Goal: Information Seeking & Learning: Learn about a topic

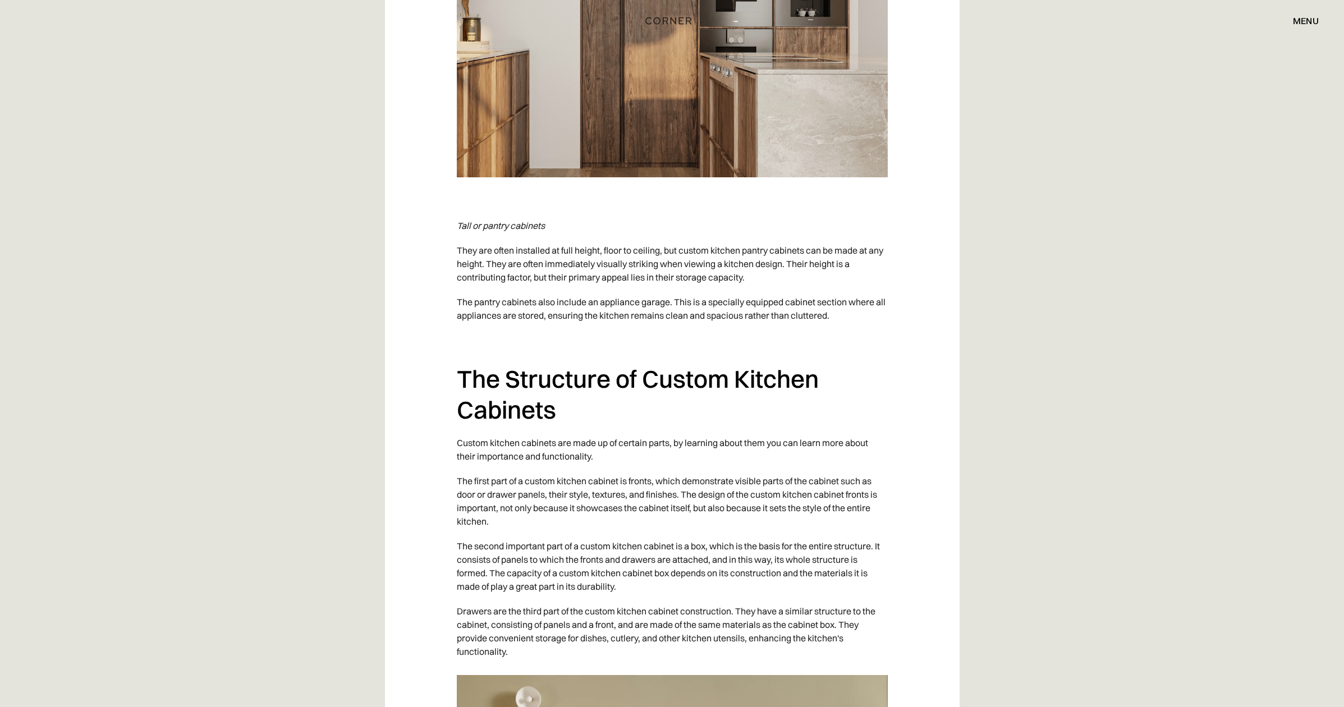
scroll to position [2214, 0]
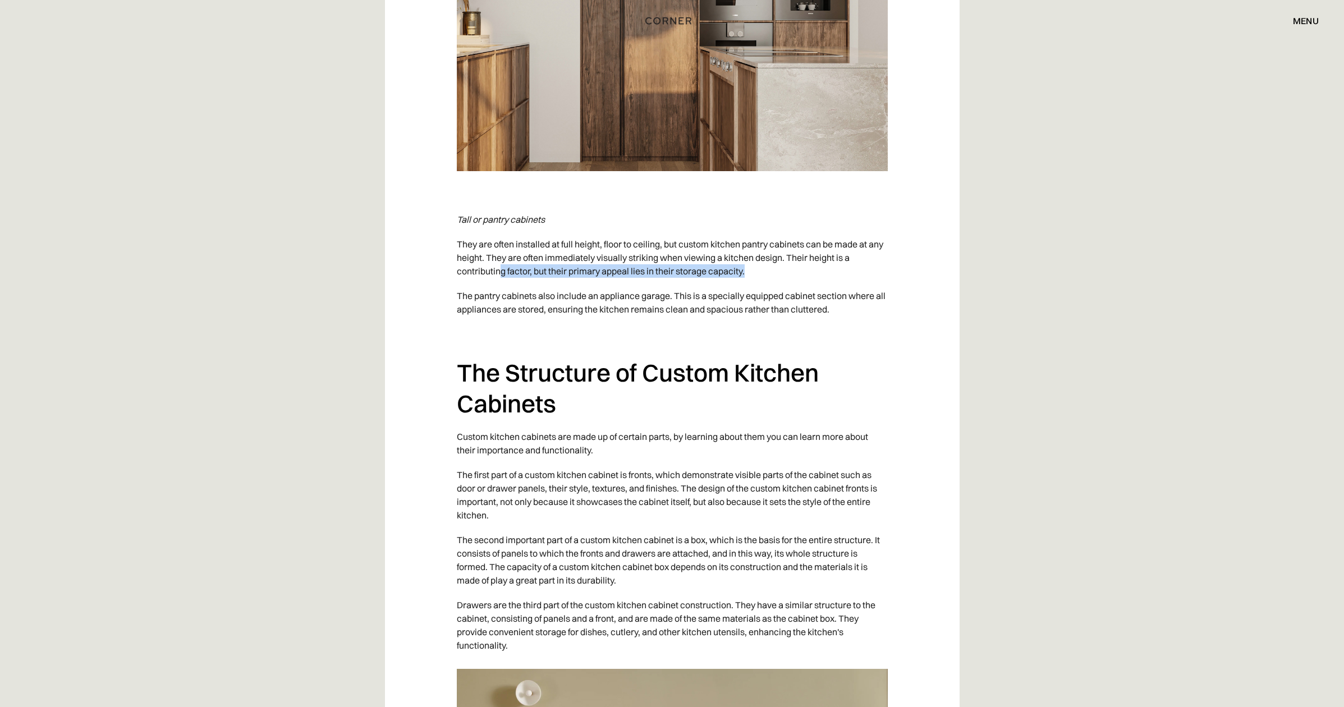
drag, startPoint x: 503, startPoint y: 241, endPoint x: 808, endPoint y: 247, distance: 304.8
click at [808, 247] on p "They are often installed at full height, floor to ceiling, but custom kitchen p…" at bounding box center [672, 258] width 431 height 52
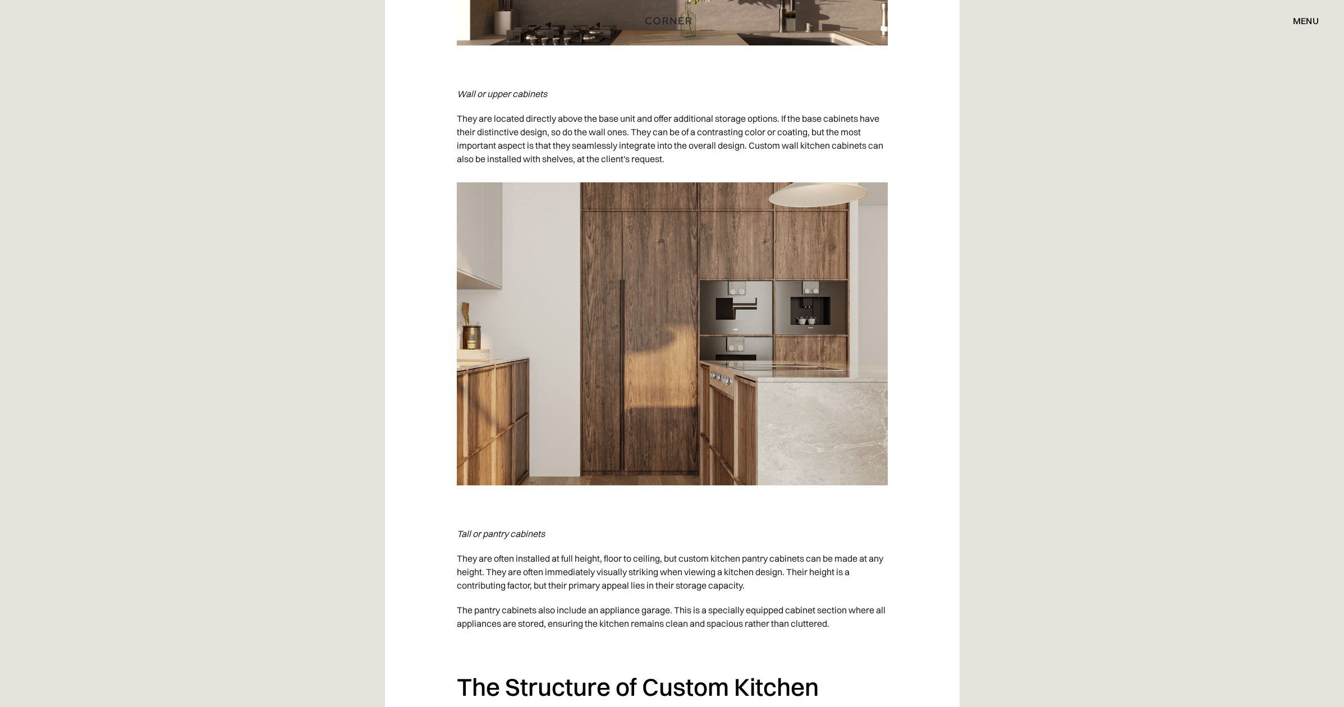
scroll to position [2038, 0]
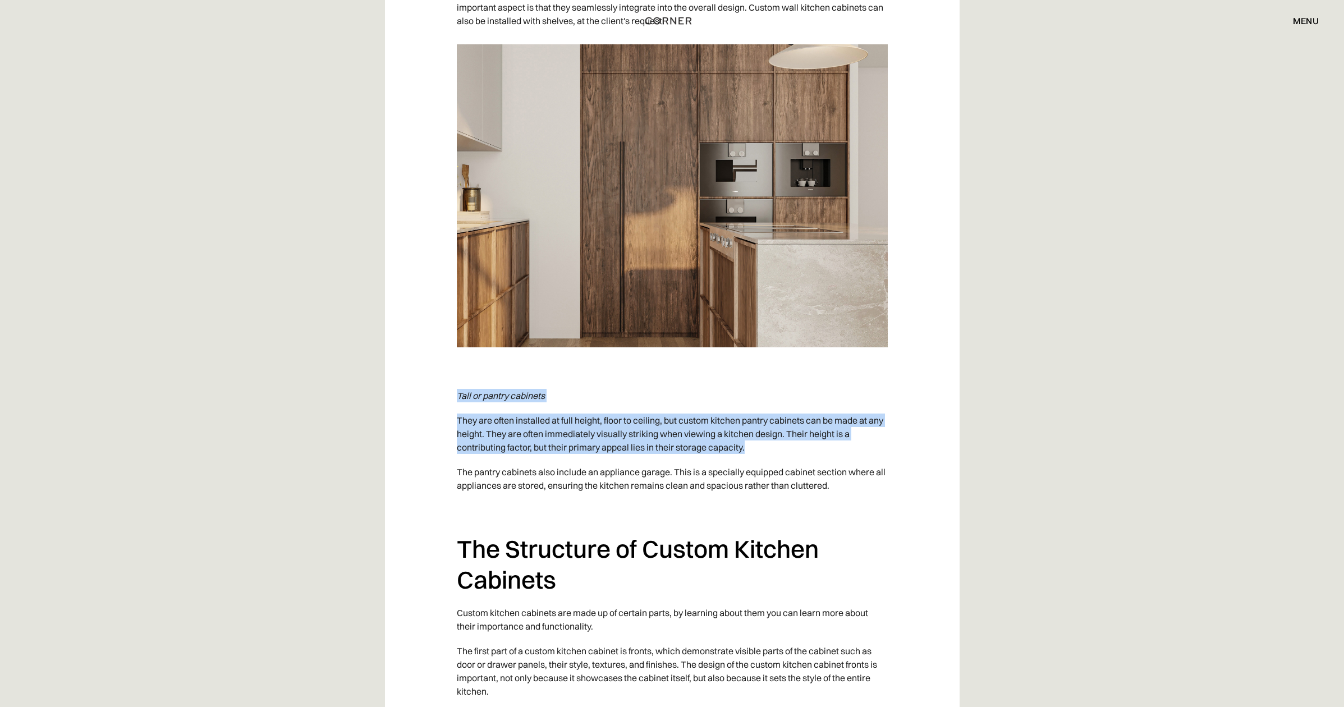
drag, startPoint x: 457, startPoint y: 371, endPoint x: 750, endPoint y: 428, distance: 298.4
copy div "Tall or pantry cabinets They are often installed at full height, floor to ceili…"
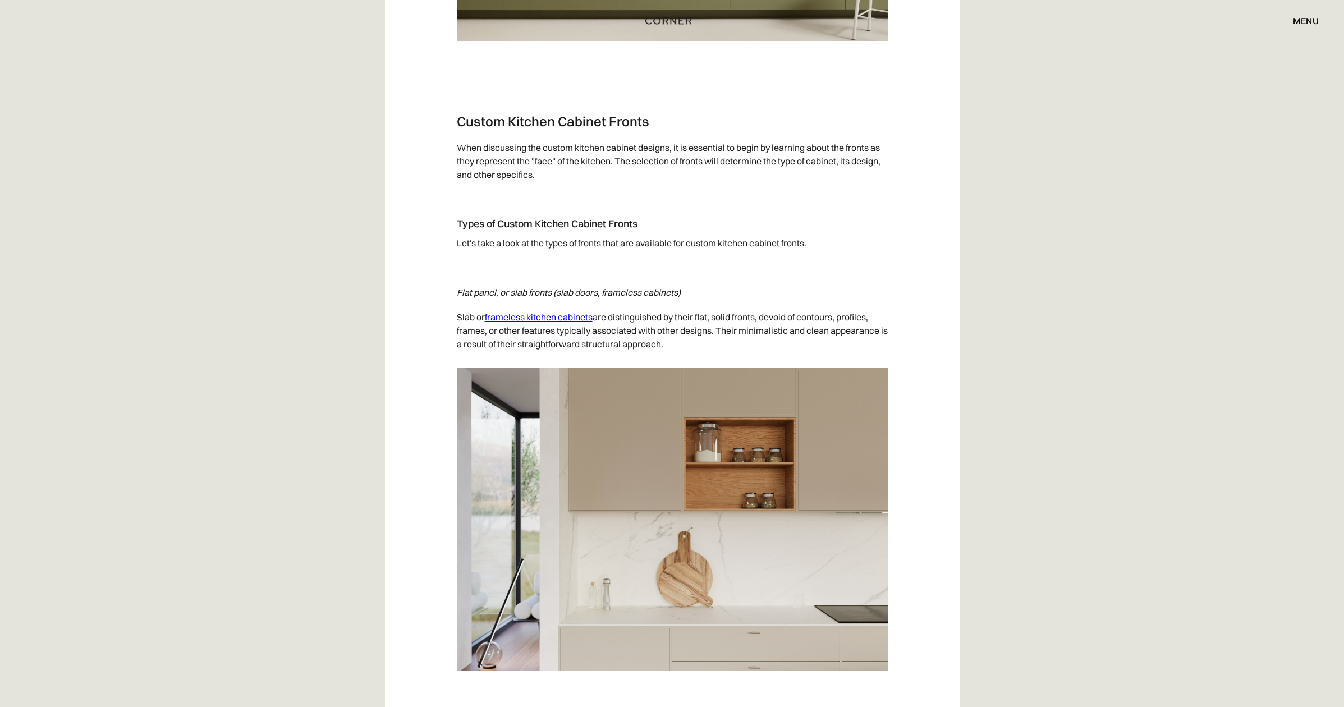
scroll to position [3329, 0]
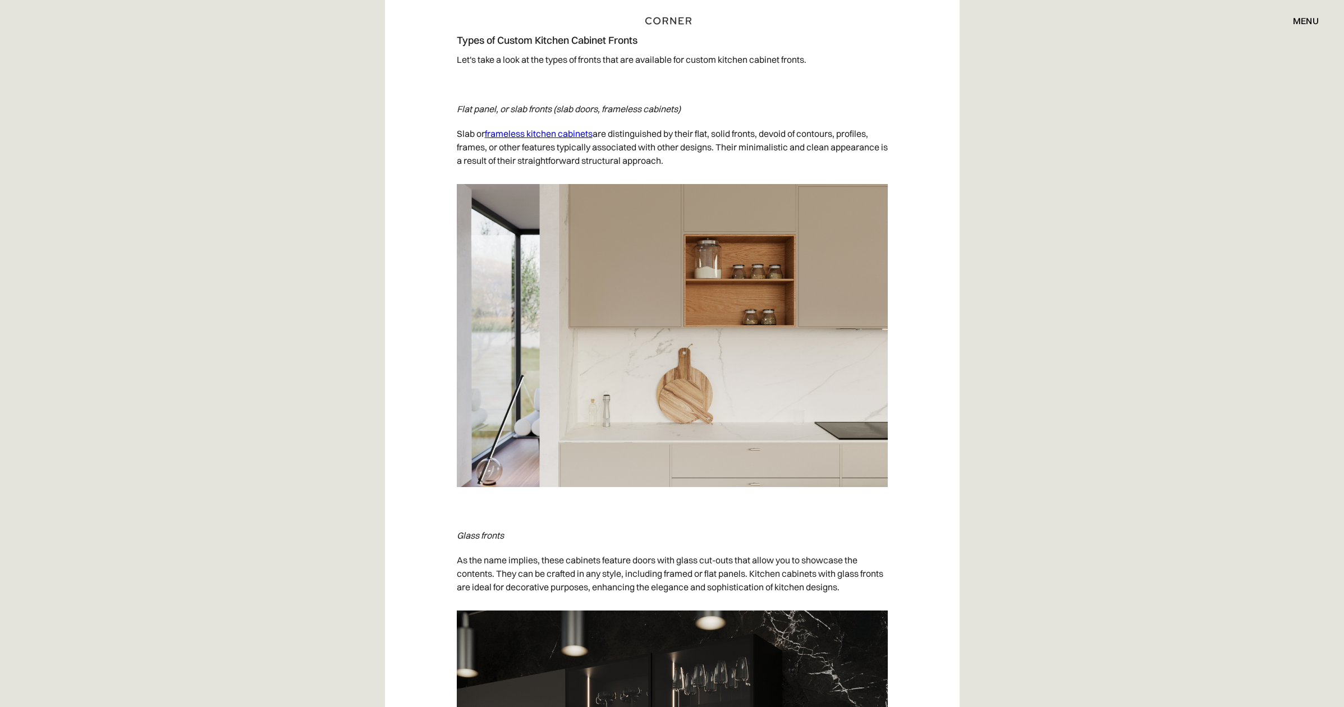
click at [743, 347] on img at bounding box center [672, 335] width 431 height 303
drag, startPoint x: 477, startPoint y: 122, endPoint x: 674, endPoint y: 133, distance: 196.7
click at [674, 133] on p "Slab or frameless kitchen cabinets are distinguished by their flat, solid front…" at bounding box center [672, 147] width 431 height 52
drag, startPoint x: 689, startPoint y: 145, endPoint x: 445, endPoint y: 110, distance: 247.2
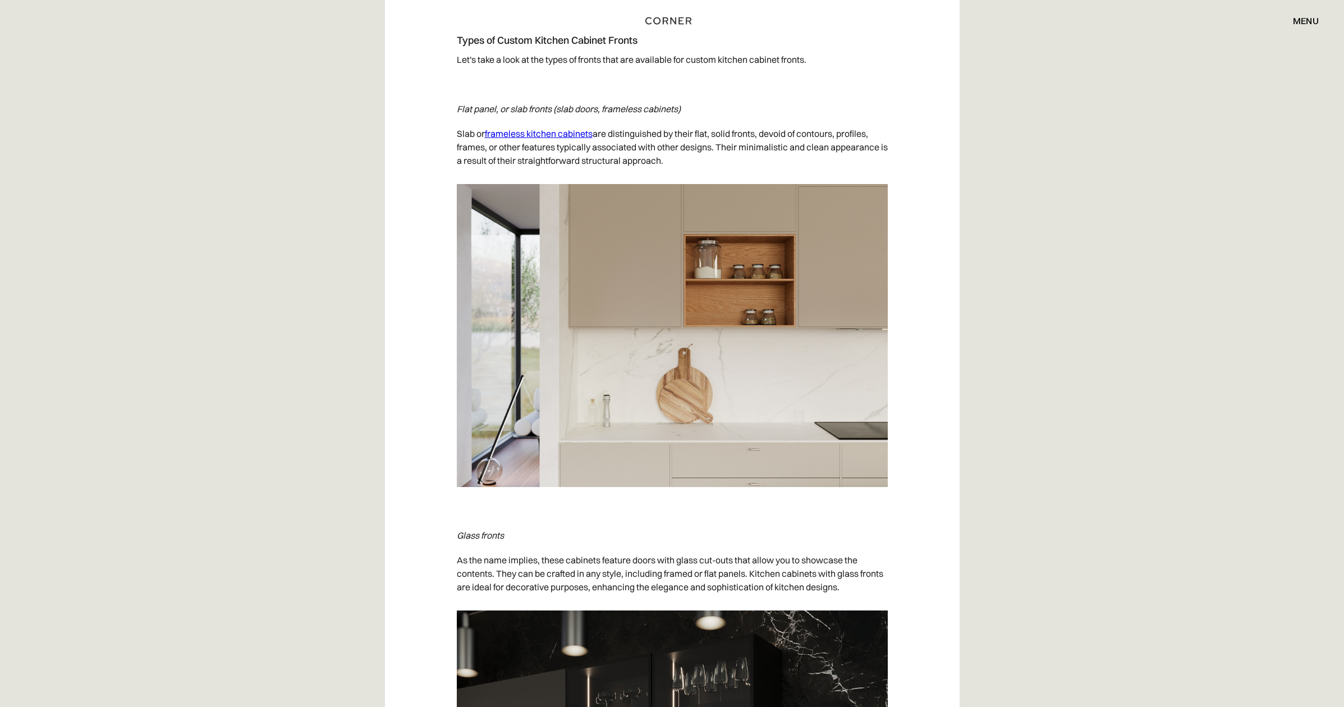
copy p "Slab or frameless kitchen cabinets are distinguished by their flat, solid front…"
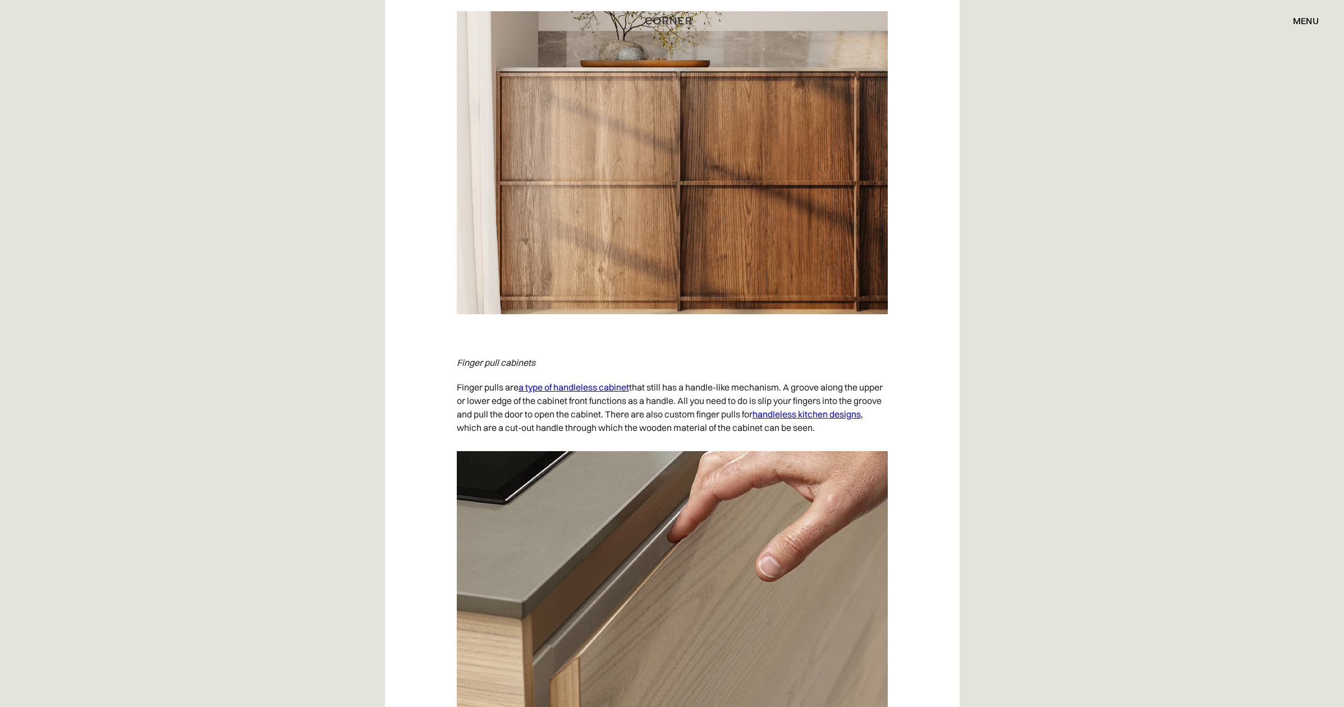
scroll to position [5380, 0]
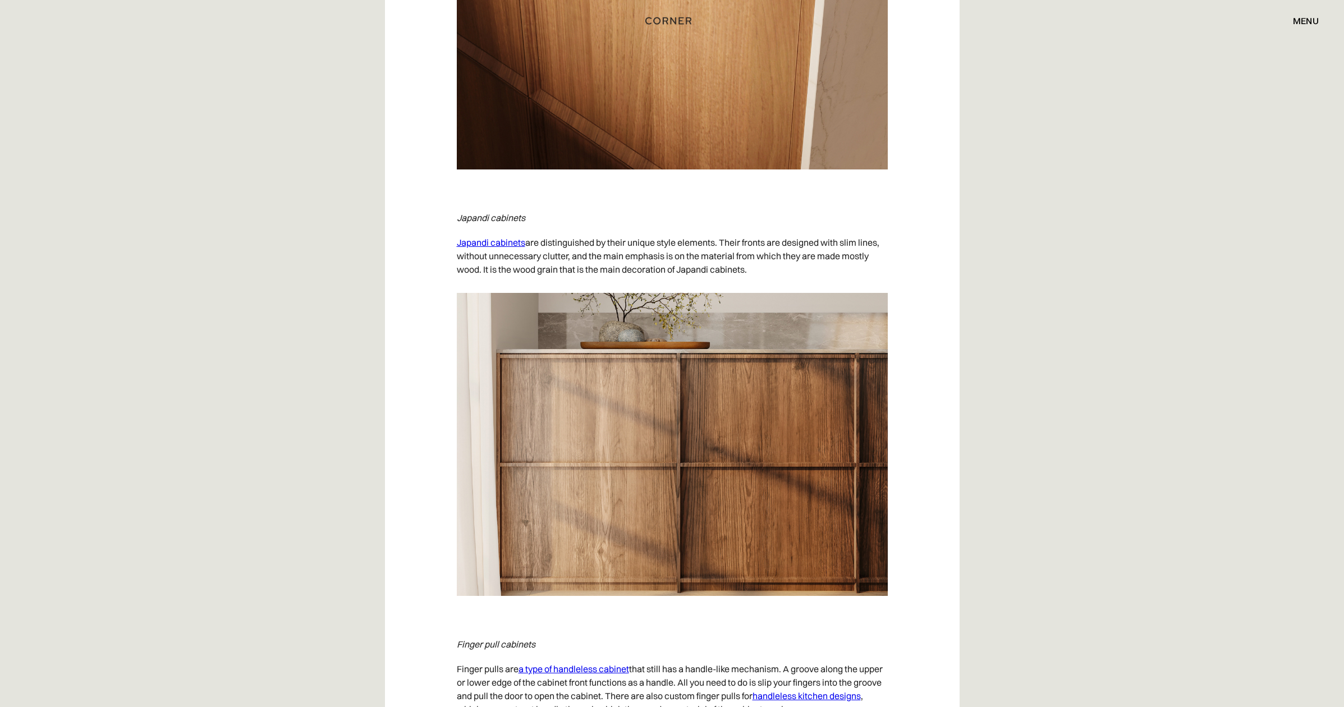
drag, startPoint x: 728, startPoint y: 221, endPoint x: 872, endPoint y: 248, distance: 146.6
click at [872, 248] on p "Japandi cabinets are distinguished by their unique style elements. Their fronts…" at bounding box center [672, 256] width 431 height 52
click at [871, 248] on p "Japandi cabinets are distinguished by their unique style elements. Their fronts…" at bounding box center [672, 256] width 431 height 52
drag, startPoint x: 566, startPoint y: 251, endPoint x: 786, endPoint y: 253, distance: 220.6
click at [786, 253] on p "Japandi cabinets are distinguished by their unique style elements. Their fronts…" at bounding box center [672, 256] width 431 height 52
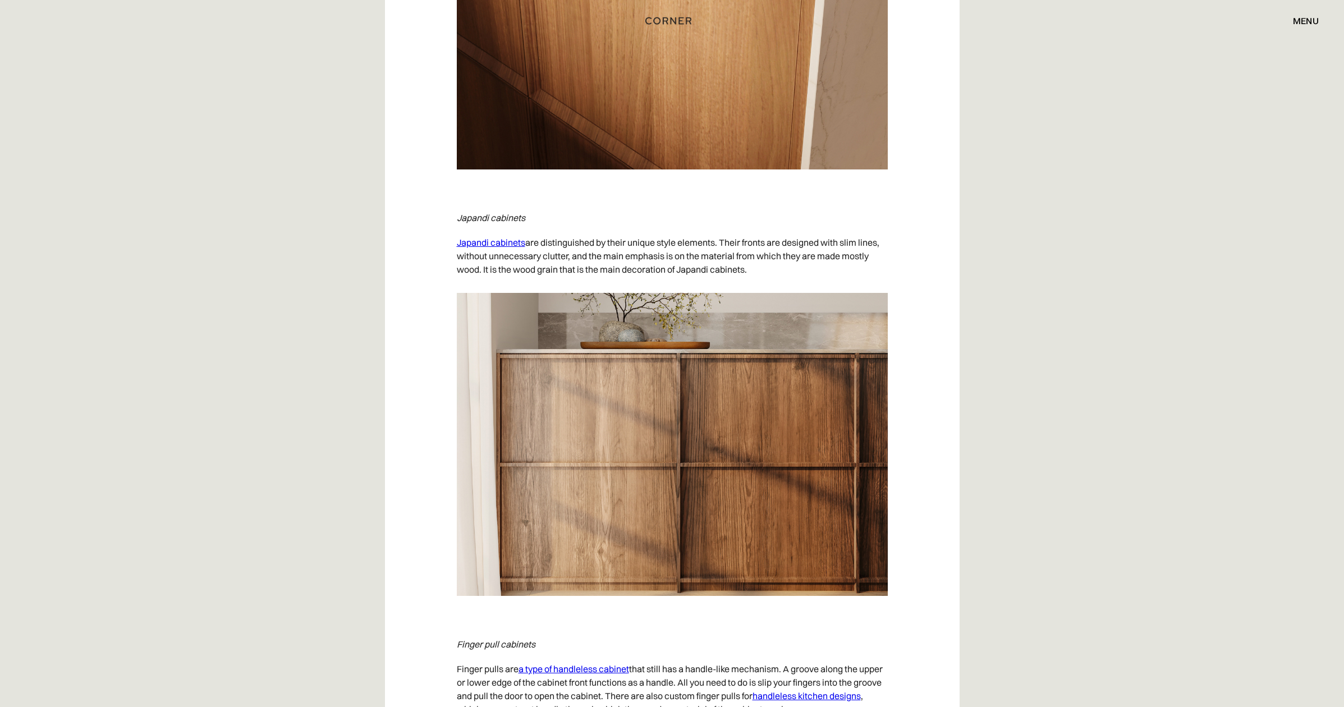
click at [786, 253] on p "Japandi cabinets are distinguished by their unique style elements. Their fronts…" at bounding box center [672, 256] width 431 height 52
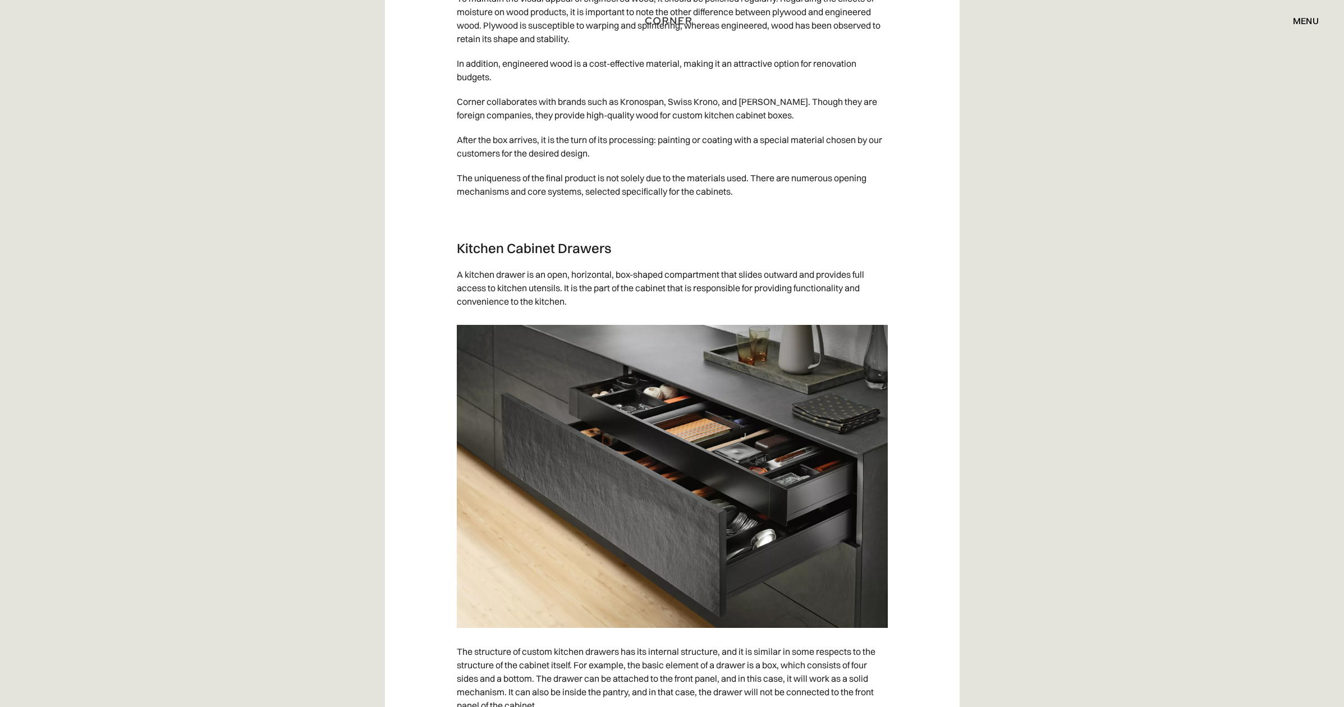
scroll to position [10906, 0]
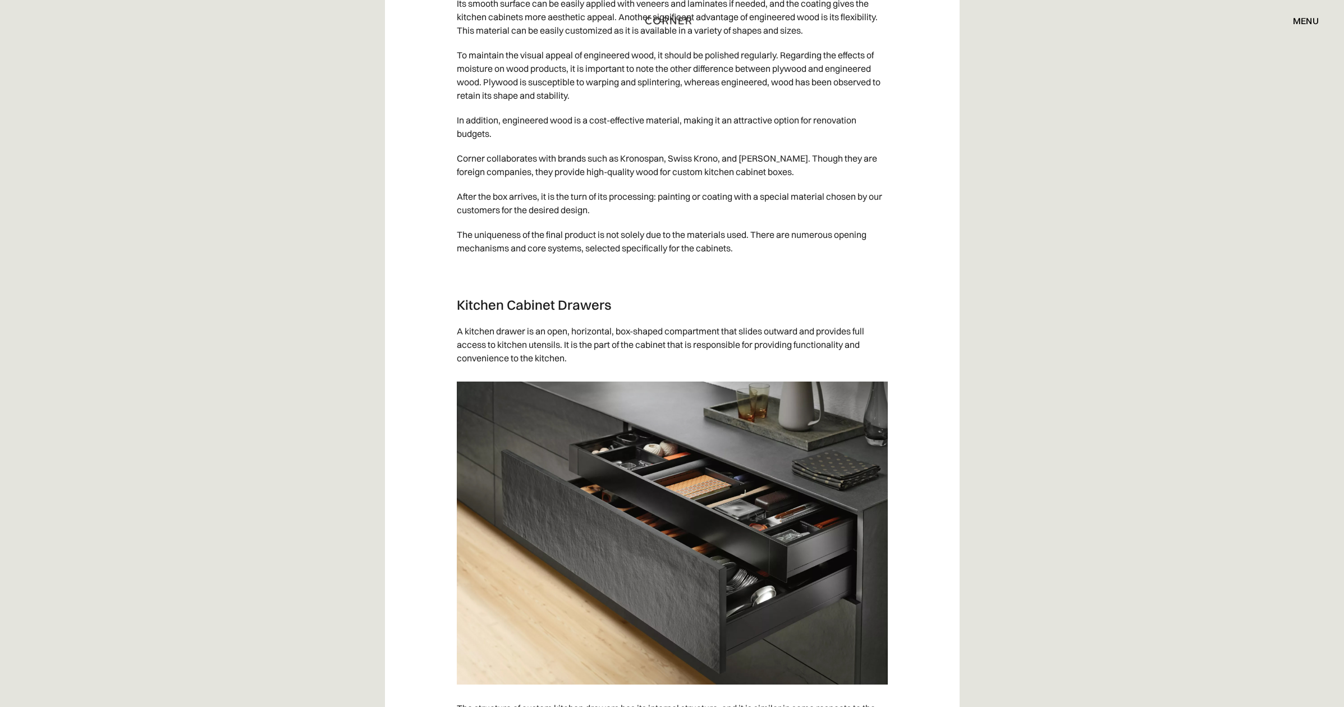
click at [667, 337] on p "A kitchen drawer is an open, horizontal, box-shaped compartment that slides out…" at bounding box center [672, 345] width 431 height 52
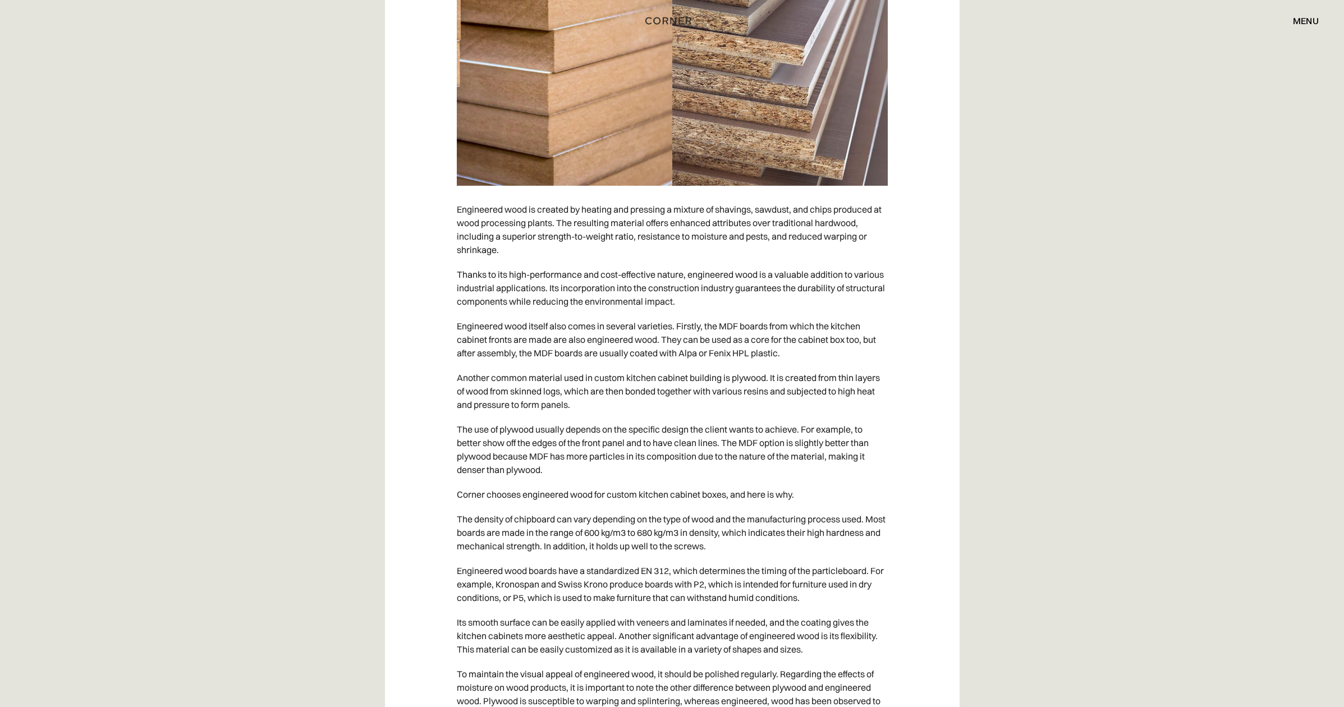
scroll to position [10171, 0]
